Goal: Information Seeking & Learning: Learn about a topic

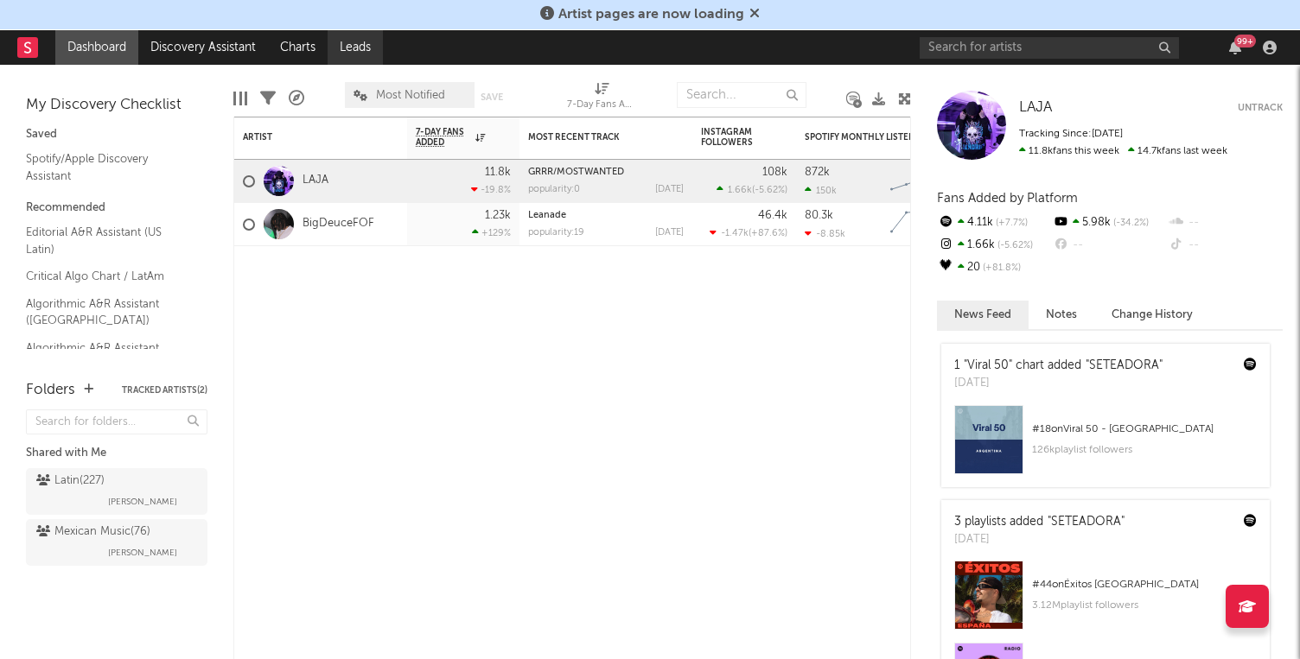
click at [352, 48] on link "Leads" at bounding box center [355, 47] width 55 height 35
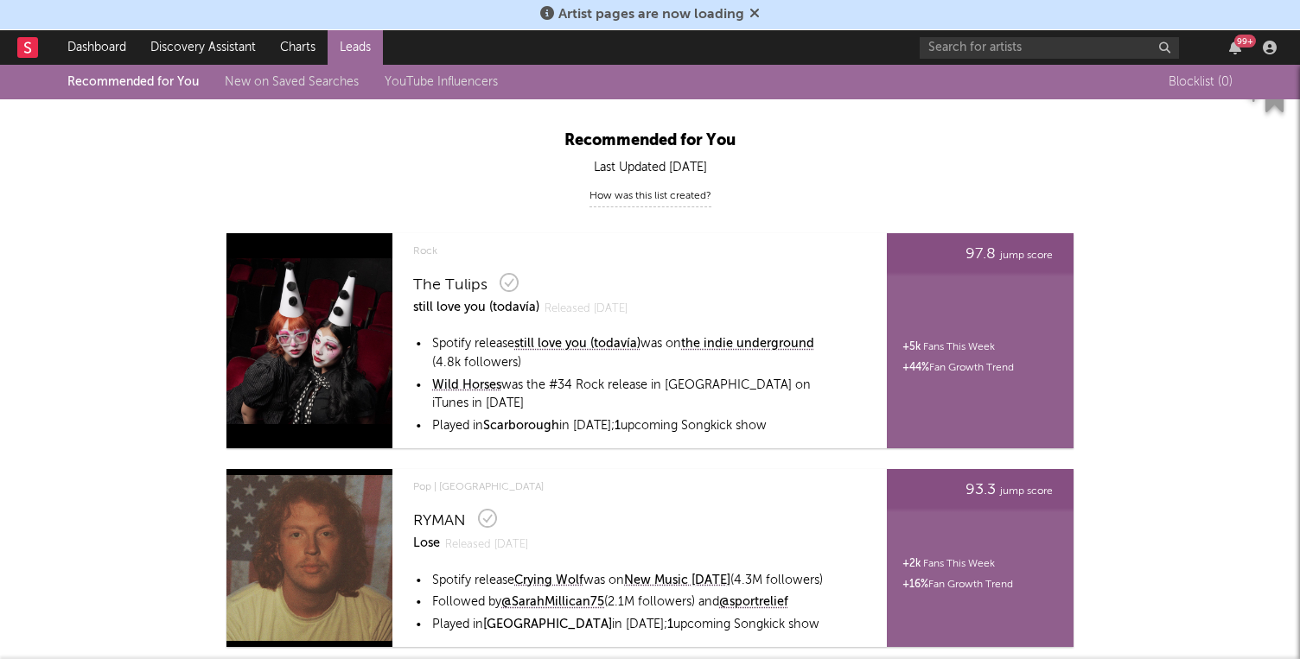
click at [232, 91] on div "Recommended for You New on Saved Searches YouTube Influencers" at bounding box center [295, 82] width 456 height 21
click at [239, 86] on link "New on Saved Searches" at bounding box center [292, 82] width 134 height 12
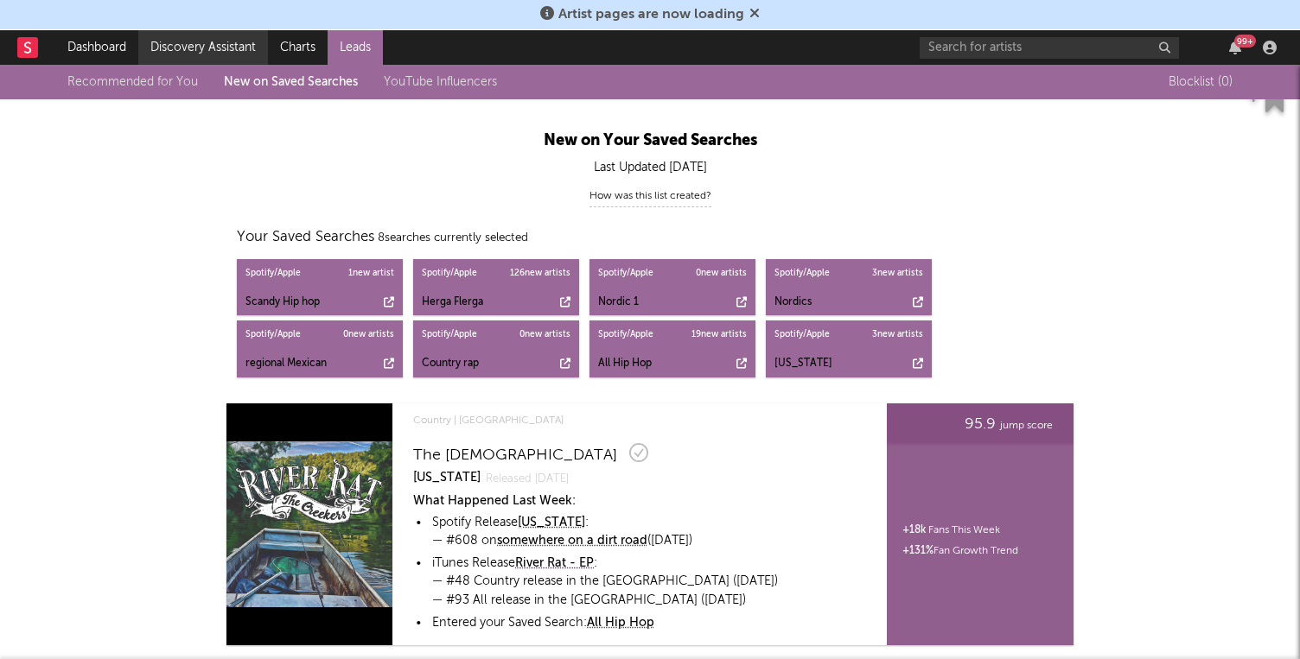
click at [219, 44] on link "Discovery Assistant" at bounding box center [203, 47] width 130 height 35
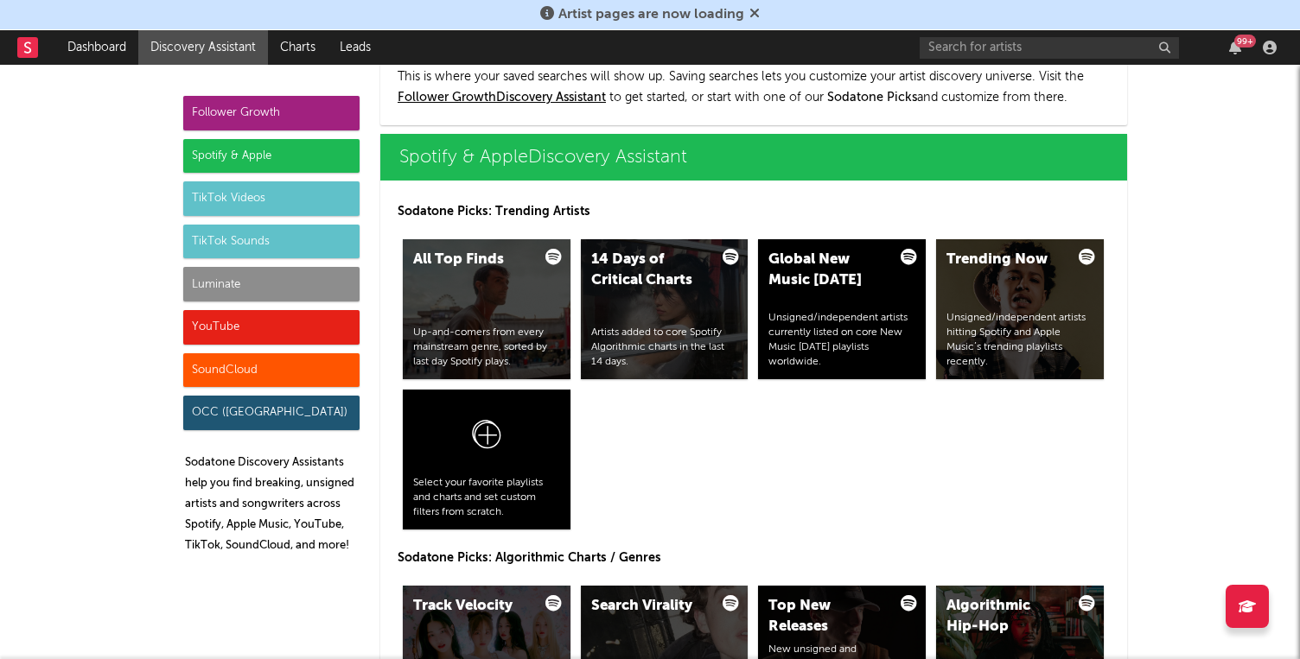
scroll to position [2435, 0]
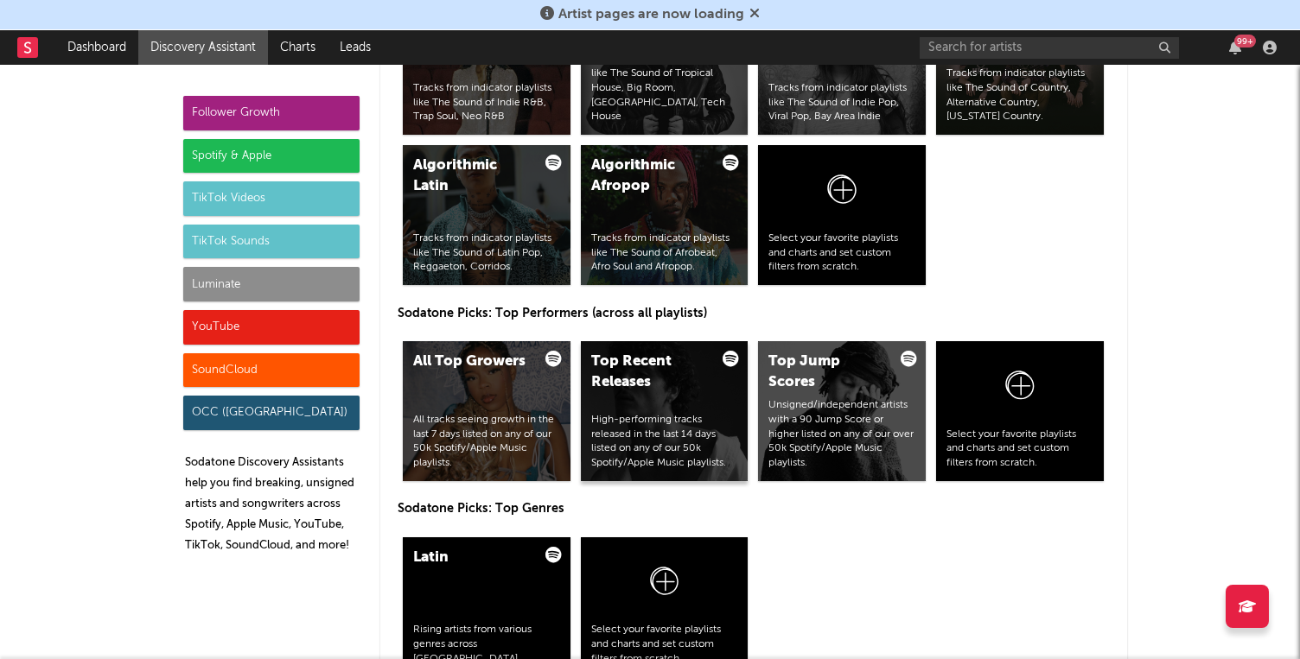
click at [677, 374] on div "Top Recent Releases" at bounding box center [650, 372] width 118 height 41
